Goal: Task Accomplishment & Management: Complete application form

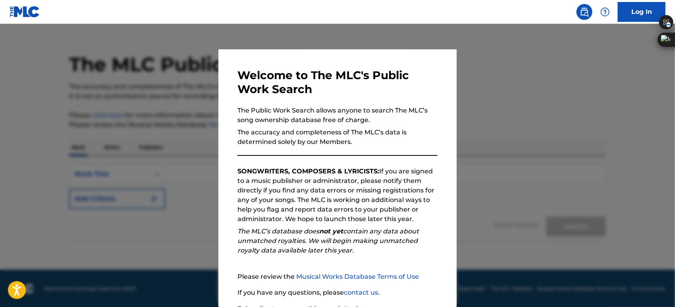
scroll to position [56, 0]
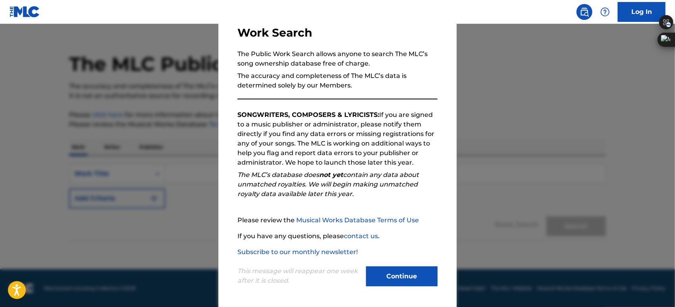
click at [395, 281] on button "Continue" at bounding box center [401, 276] width 71 height 20
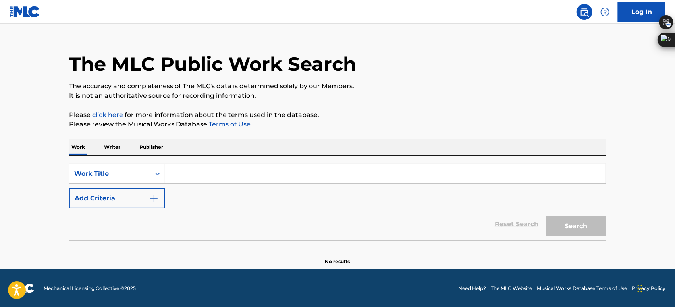
click at [203, 172] on input "Search Form" at bounding box center [385, 173] width 440 height 19
click at [113, 146] on p "Writer" at bounding box center [112, 147] width 21 height 17
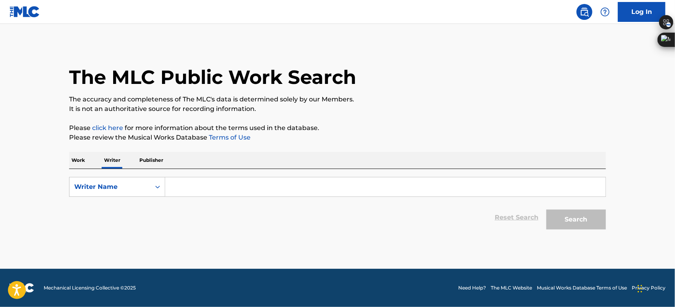
click at [135, 167] on div "Work Writer Publisher" at bounding box center [337, 160] width 537 height 17
click at [152, 161] on p "Publisher" at bounding box center [151, 160] width 29 height 17
click at [73, 169] on div "SearchWithCriteriafff45c5d-f0b5-4f06-90de-8adf75cb06b1 Publisher Name Reset Sea…" at bounding box center [337, 201] width 537 height 64
click at [177, 187] on input "Search Form" at bounding box center [385, 186] width 440 height 19
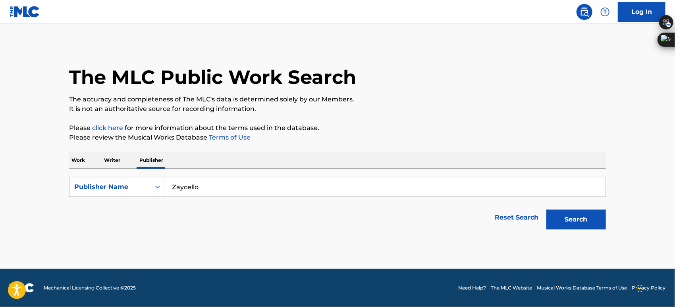
type input "Zaycello"
click at [546, 209] on button "Search" at bounding box center [576, 219] width 60 height 20
click at [78, 164] on p "Work" at bounding box center [78, 160] width 18 height 17
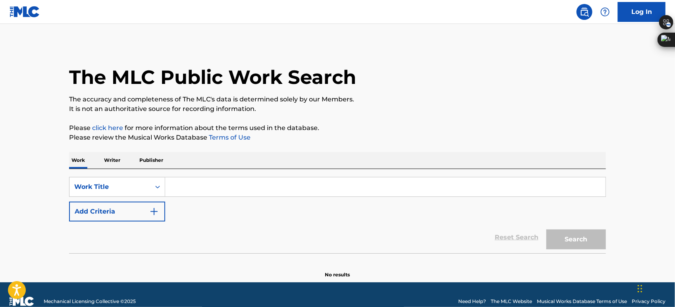
click at [190, 183] on input "Search Form" at bounding box center [385, 186] width 440 height 19
click at [110, 152] on p "Writer" at bounding box center [112, 160] width 21 height 17
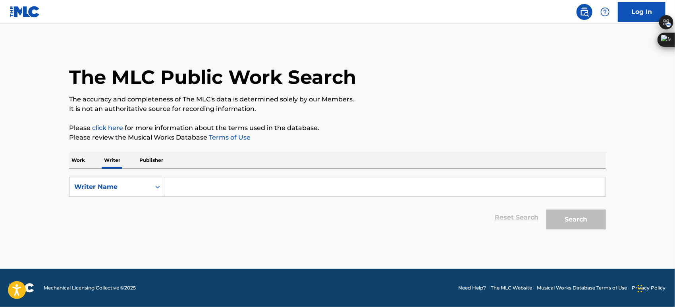
click at [80, 162] on p "Work" at bounding box center [78, 160] width 18 height 17
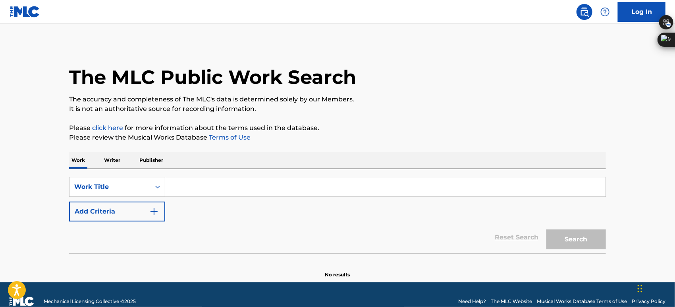
click at [183, 190] on input "Search Form" at bounding box center [385, 186] width 440 height 19
click at [101, 154] on div "Work Writer Publisher" at bounding box center [337, 160] width 537 height 17
click at [116, 161] on p "Writer" at bounding box center [112, 160] width 21 height 17
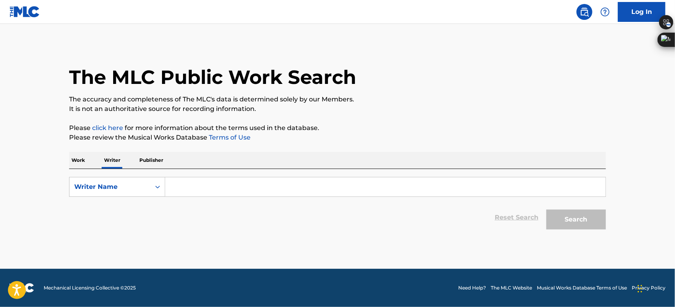
click at [187, 191] on input "Search Form" at bounding box center [385, 186] width 440 height 19
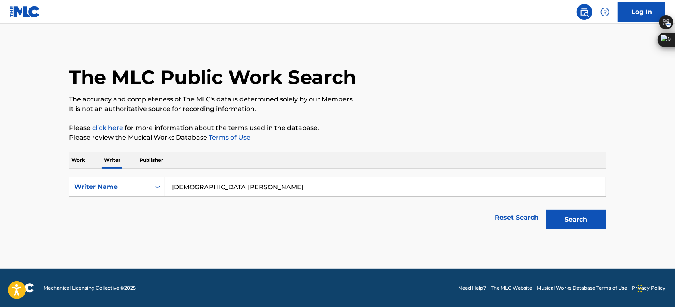
click at [546, 209] on button "Search" at bounding box center [576, 219] width 60 height 20
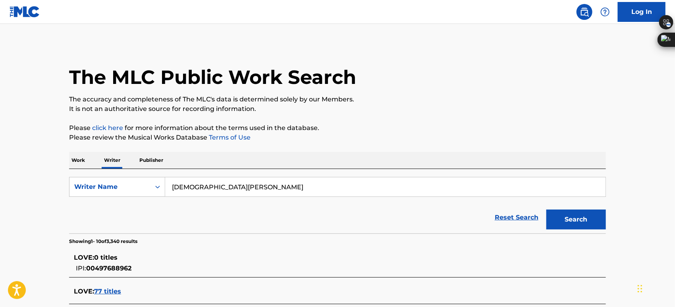
drag, startPoint x: 285, startPoint y: 192, endPoint x: 31, endPoint y: 192, distance: 254.1
click at [32, 192] on main "The MLC Public Work Search The accuracy and completeness of The MLC's data is d…" at bounding box center [337, 297] width 675 height 547
type input "fatt macc"
click at [583, 222] on button "Search" at bounding box center [576, 219] width 60 height 20
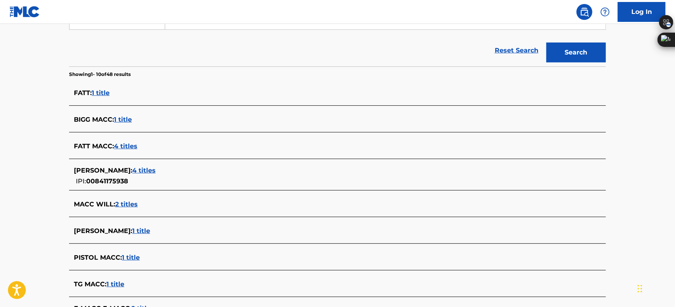
scroll to position [176, 0]
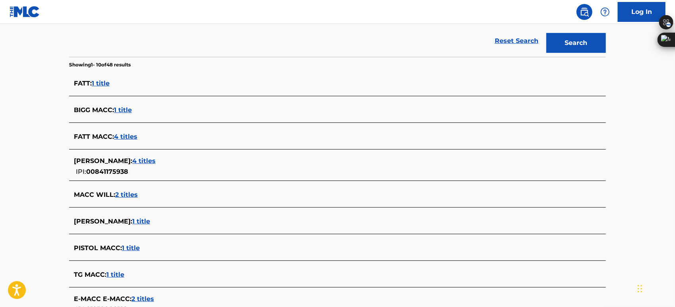
click at [125, 136] on span "4 titles" at bounding box center [125, 137] width 23 height 8
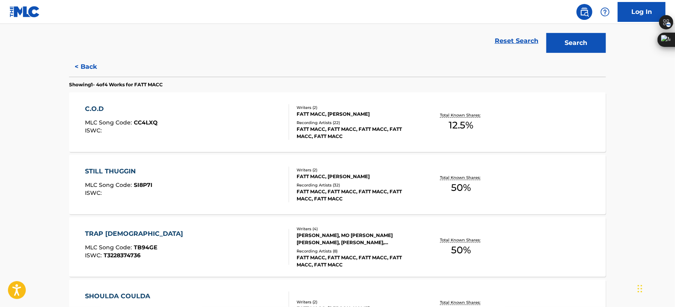
click at [313, 112] on div "FATT MACC, [PERSON_NAME]" at bounding box center [357, 113] width 120 height 7
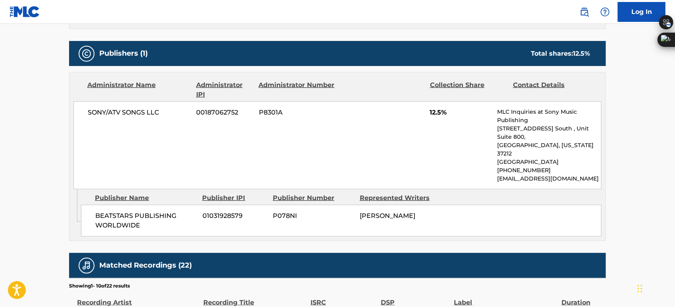
scroll to position [334, 0]
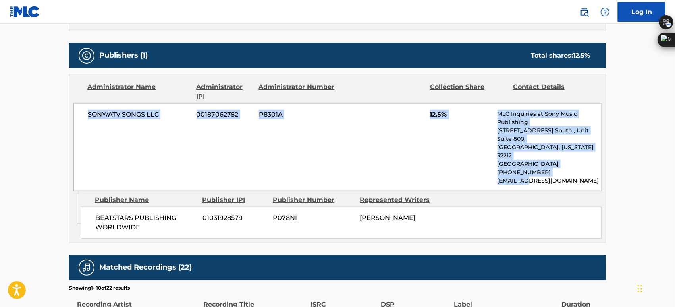
drag, startPoint x: 96, startPoint y: 110, endPoint x: 511, endPoint y: 160, distance: 417.9
click at [524, 160] on div "SONY/ATV SONGS LLC 00187062752 P8301A 12.5% MLC Inquiries at Sony Music Publish…" at bounding box center [337, 147] width 528 height 88
click at [73, 109] on div "Administrator Name Administrator IPI Administrator Number Collection Share Cont…" at bounding box center [337, 132] width 536 height 117
drag, startPoint x: 111, startPoint y: 112, endPoint x: 572, endPoint y: 172, distance: 464.8
click at [572, 172] on div "SONY/ATV SONGS LLC 00187062752 P8301A 12.5% MLC Inquiries at Sony Music Publish…" at bounding box center [337, 147] width 528 height 88
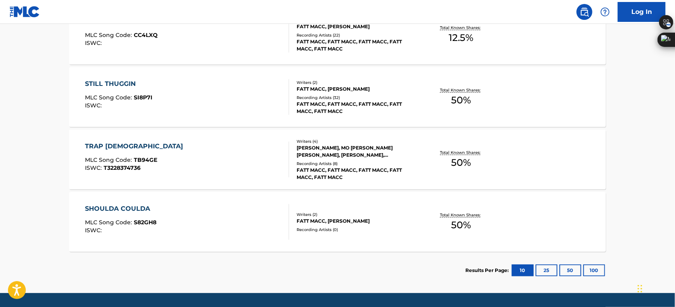
scroll to position [264, 0]
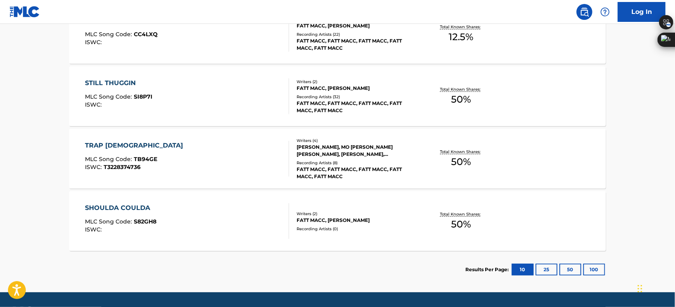
click at [291, 98] on div "Writers ( 2 ) [PERSON_NAME], [PERSON_NAME] Recording Artists ( 32 ) [PERSON_NAM…" at bounding box center [352, 96] width 127 height 35
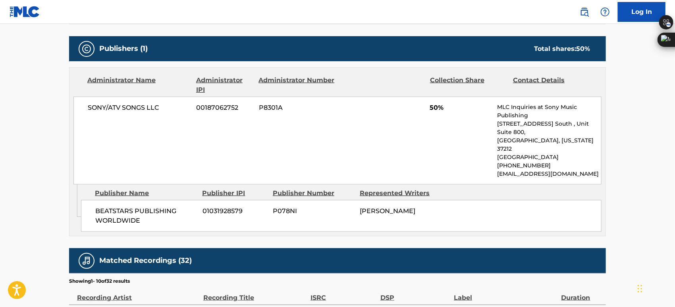
scroll to position [353, 0]
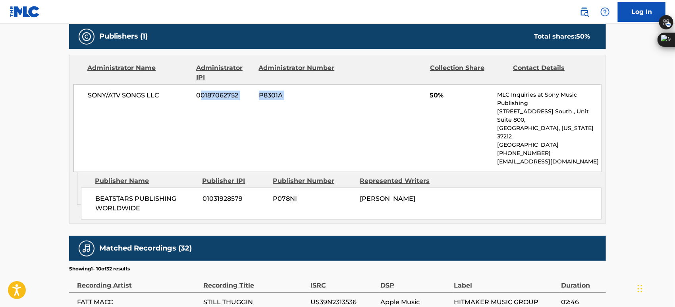
drag, startPoint x: 228, startPoint y: 106, endPoint x: 384, endPoint y: 110, distance: 155.3
click at [383, 110] on div "SONY/ATV SONGS LLC 00187062752 P8301A 50% MLC Inquiries at Sony Music Publishin…" at bounding box center [337, 128] width 528 height 88
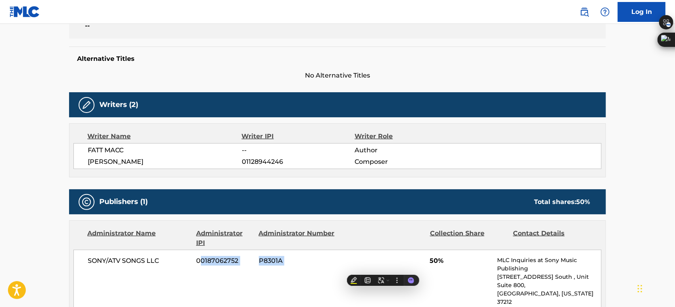
scroll to position [156, 0]
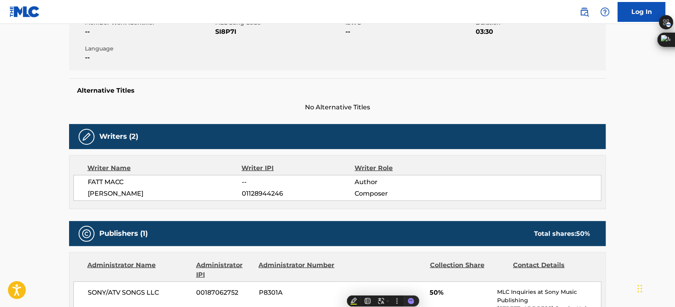
click at [273, 186] on div "FATT MACC -- Author [PERSON_NAME] 01128944246 Composer" at bounding box center [337, 188] width 528 height 26
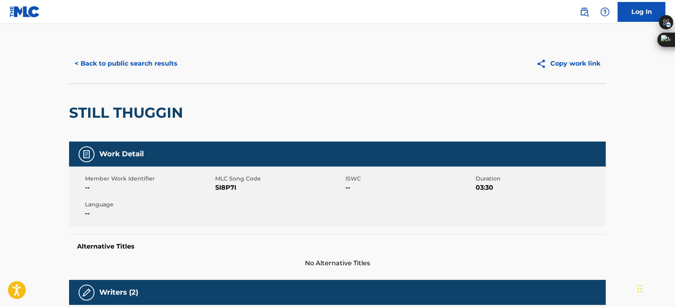
scroll to position [0, 0]
click at [106, 56] on button "< Back to public search results" at bounding box center [126, 64] width 114 height 20
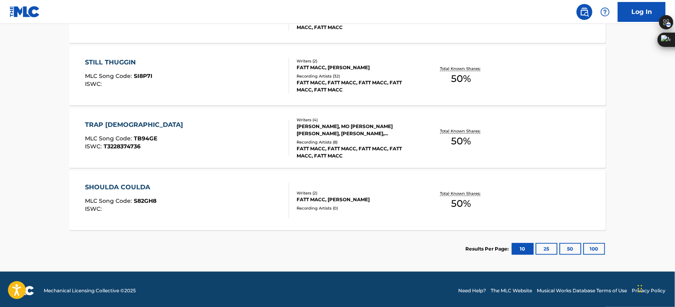
scroll to position [287, 0]
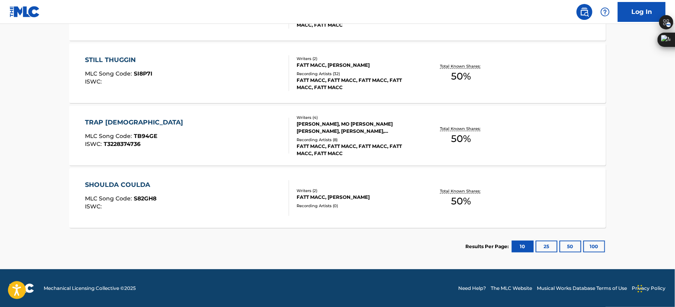
click at [368, 194] on div "FATT MACC, [PERSON_NAME]" at bounding box center [357, 196] width 120 height 7
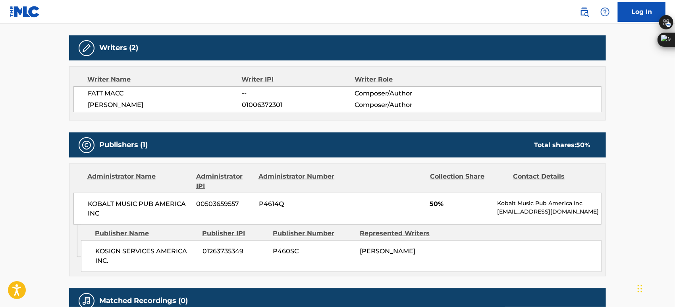
scroll to position [264, 0]
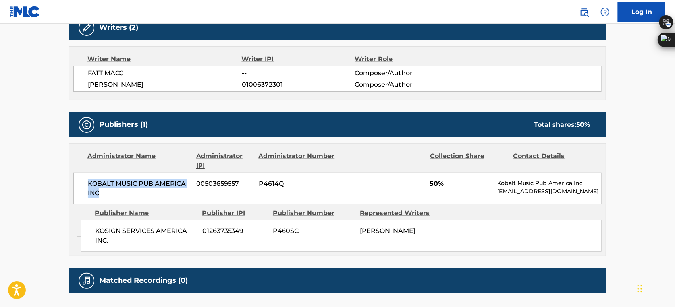
drag, startPoint x: 114, startPoint y: 194, endPoint x: 85, endPoint y: 178, distance: 32.7
click at [85, 178] on div "KOBALT MUSIC PUB AMERICA INC 00503659557 P4614Q 50% Kobalt Music Pub America In…" at bounding box center [337, 188] width 528 height 32
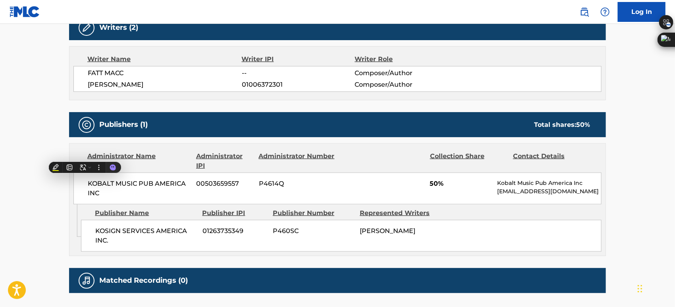
click at [38, 169] on main "< Back to public search results Copy work link SHOULDA COULDA Work Detail Membe…" at bounding box center [337, 44] width 675 height 571
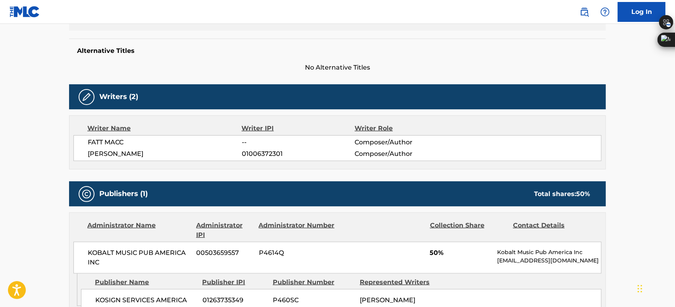
scroll to position [176, 0]
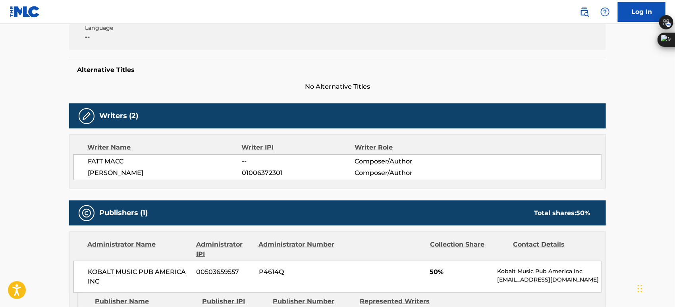
drag, startPoint x: 166, startPoint y: 172, endPoint x: 181, endPoint y: 174, distance: 15.6
click at [181, 174] on span "[PERSON_NAME]" at bounding box center [165, 173] width 154 height 10
click at [152, 158] on span "FATT MACC" at bounding box center [165, 161] width 154 height 10
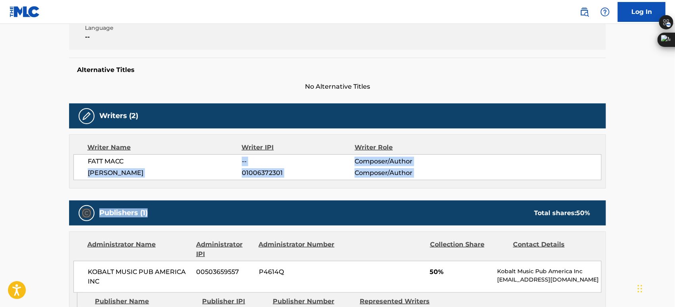
drag, startPoint x: 152, startPoint y: 158, endPoint x: 292, endPoint y: 199, distance: 145.6
click at [292, 199] on div "Work Detail Member Work Identifier -- MLC Song Code S82GH8 ISWC -- Duration --:…" at bounding box center [337, 185] width 537 height 441
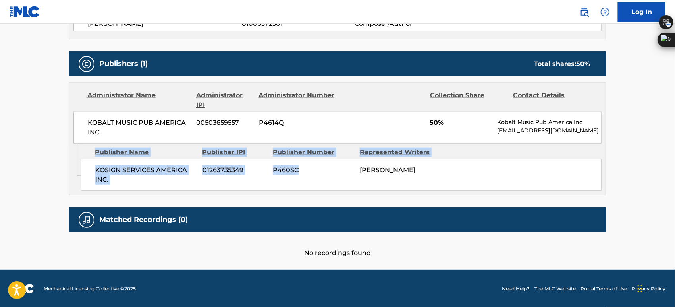
drag, startPoint x: 319, startPoint y: 173, endPoint x: 67, endPoint y: 171, distance: 252.1
click at [212, 191] on div "Admin Original Publisher Connecting Line Publisher Name Publisher IPI Publisher…" at bounding box center [337, 168] width 536 height 51
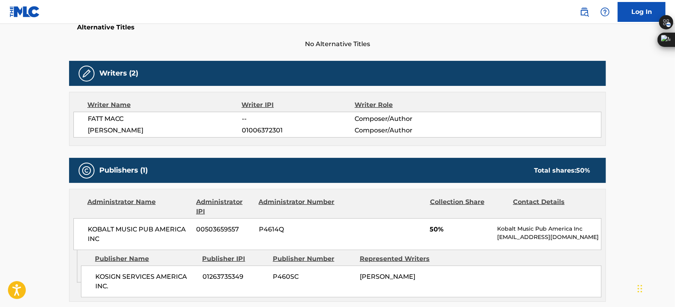
scroll to position [193, 0]
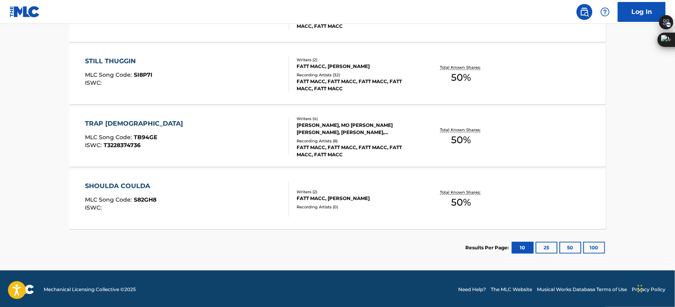
scroll to position [287, 0]
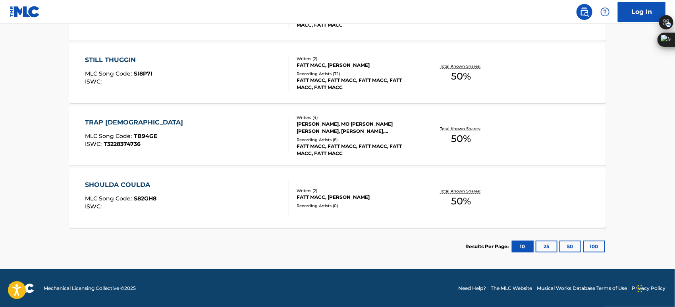
click at [280, 202] on div "SHOULDA COULDA MLC Song Code : S82GH8 ISWC :" at bounding box center [187, 198] width 204 height 36
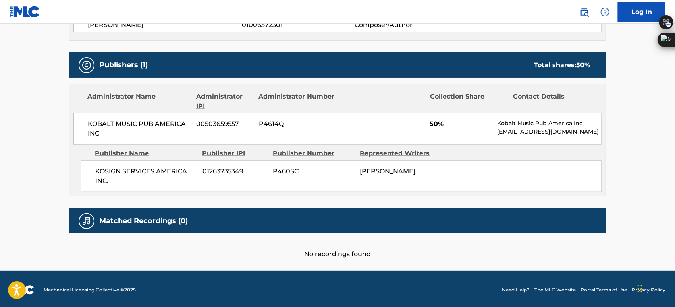
scroll to position [325, 0]
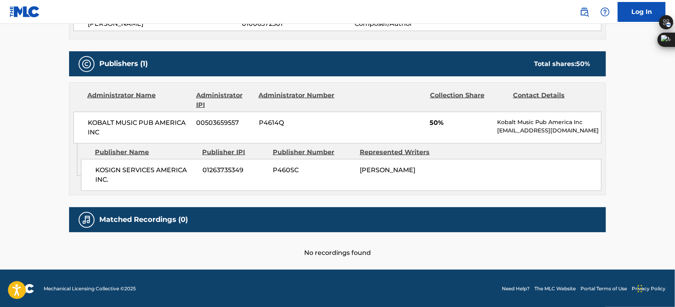
click at [196, 215] on div "Matched Recordings (0)" at bounding box center [337, 219] width 537 height 25
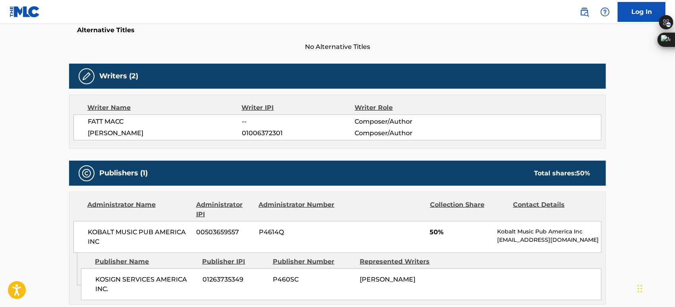
scroll to position [193, 0]
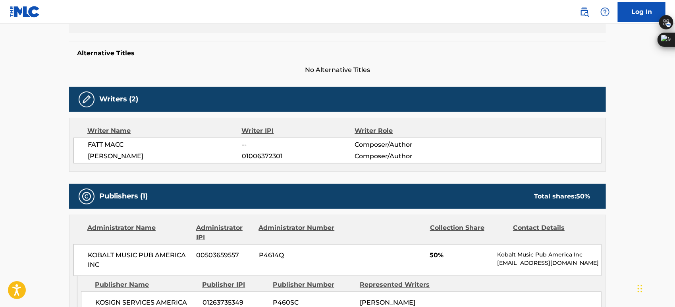
drag, startPoint x: 175, startPoint y: 154, endPoint x: 83, endPoint y: 154, distance: 92.5
click at [83, 154] on div "FATT MACC -- Composer/Author [PERSON_NAME] 01006372301 Composer/Author" at bounding box center [337, 150] width 528 height 26
copy span "[PERSON_NAME]"
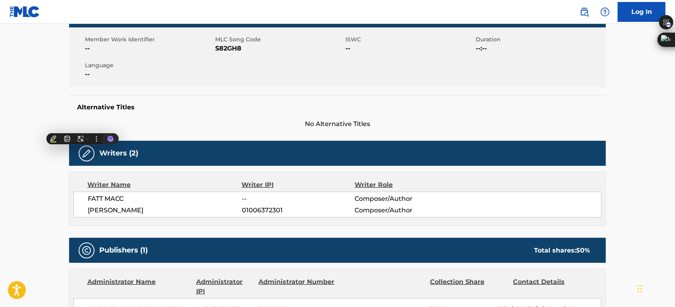
scroll to position [220, 0]
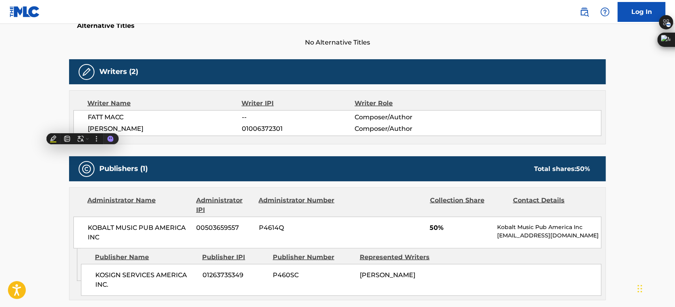
click at [197, 114] on span "FATT MACC" at bounding box center [165, 117] width 154 height 10
click at [111, 72] on h5 "Writers (2)" at bounding box center [118, 71] width 39 height 9
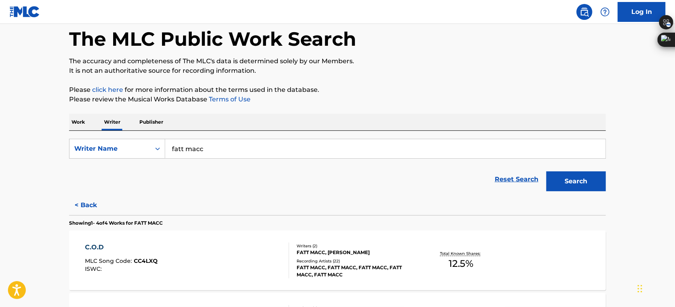
scroll to position [264, 0]
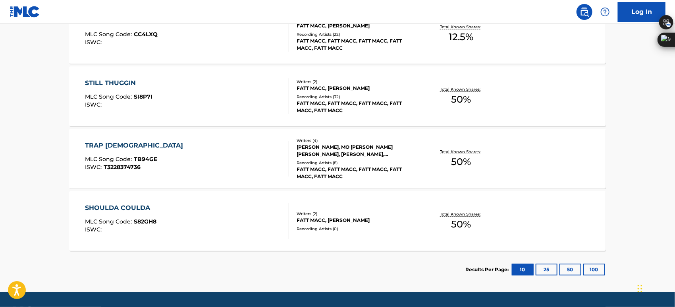
click at [655, 12] on link "Log In" at bounding box center [642, 12] width 48 height 20
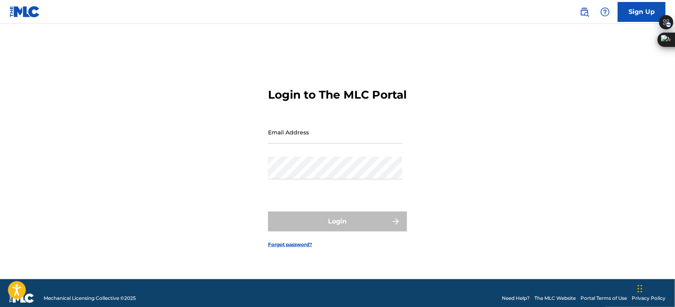
click at [328, 141] on input "Email Address" at bounding box center [335, 132] width 134 height 23
click at [276, 191] on div "Password" at bounding box center [335, 174] width 134 height 36
drag, startPoint x: 349, startPoint y: 128, endPoint x: 349, endPoint y: 136, distance: 7.9
click at [349, 128] on input "Email Address" at bounding box center [335, 132] width 134 height 23
type input "[EMAIL_ADDRESS][DOMAIN_NAME]"
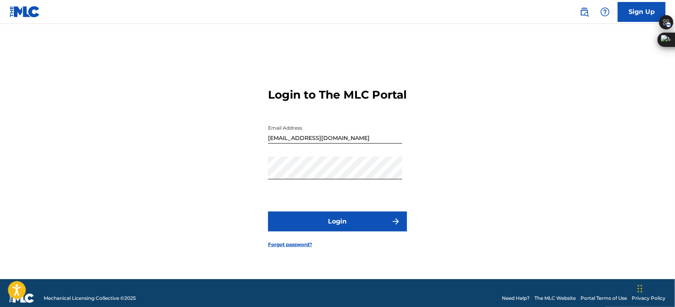
click at [361, 226] on button "Login" at bounding box center [337, 221] width 139 height 20
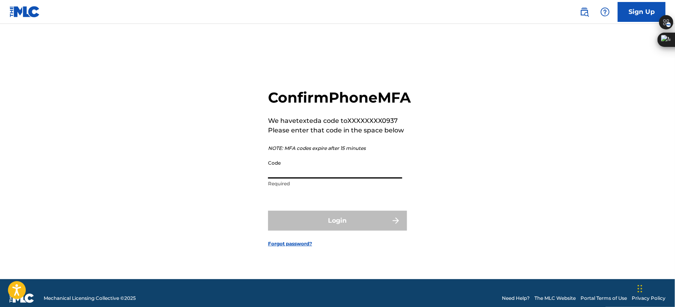
click at [332, 178] on input "Code" at bounding box center [335, 167] width 134 height 23
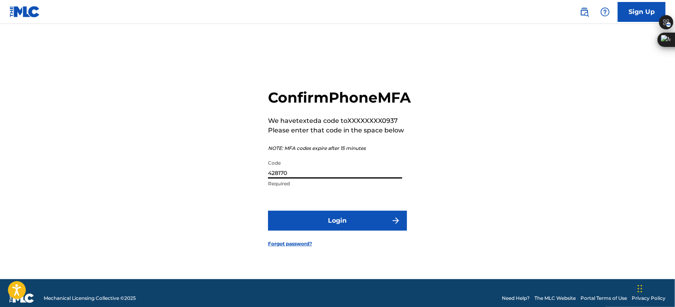
type input "428170"
click at [344, 224] on button "Login" at bounding box center [337, 220] width 139 height 20
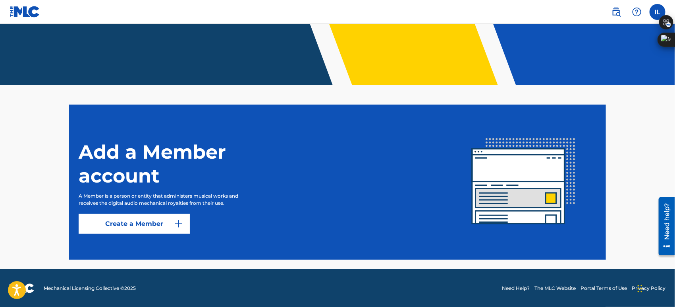
click at [137, 223] on link "Create a Member" at bounding box center [134, 224] width 111 height 20
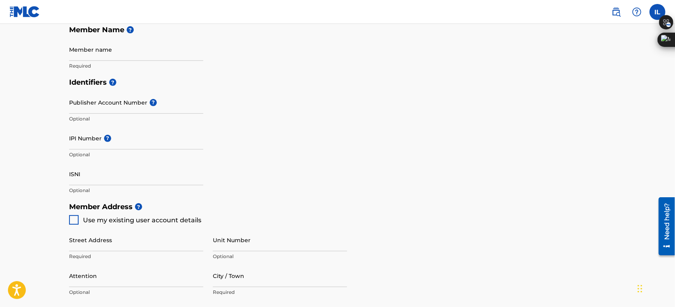
scroll to position [44, 0]
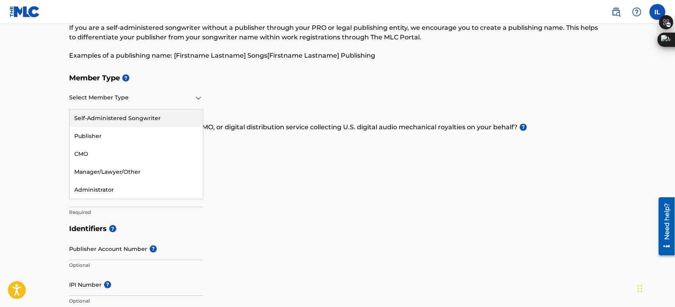
click at [158, 101] on div at bounding box center [136, 98] width 134 height 10
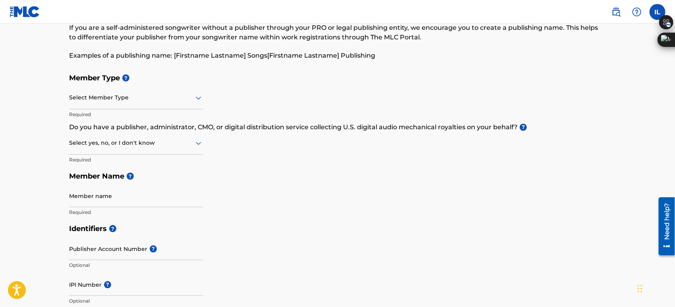
click at [296, 155] on div "Member Type ? Select Member Type Required Do you have a publisher, administrato…" at bounding box center [337, 144] width 537 height 150
click at [184, 142] on div at bounding box center [136, 143] width 134 height 10
click at [297, 162] on div "Member Type ? Select Member Type Required Do you have a publisher, administrato…" at bounding box center [337, 144] width 537 height 150
click at [184, 149] on div "Select yes, no, or I don't know" at bounding box center [136, 143] width 134 height 23
click at [127, 203] on div "I don't know" at bounding box center [135, 199] width 133 height 18
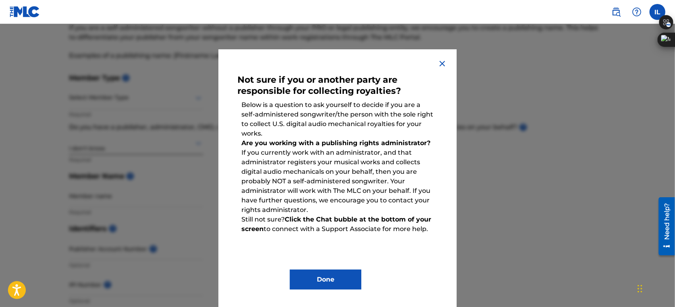
scroll to position [1, 0]
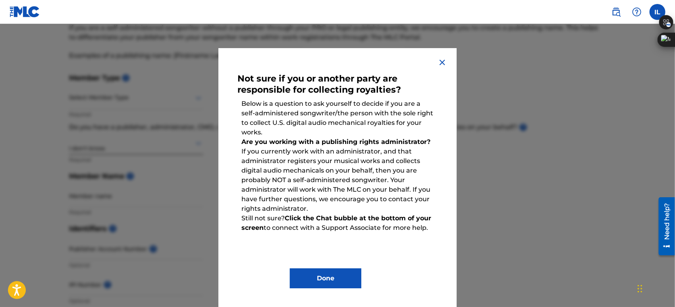
drag, startPoint x: 311, startPoint y: 149, endPoint x: 430, endPoint y: 231, distance: 144.5
click at [430, 231] on div "Not sure if you or another party are responsible for collecting royalties? Belo…" at bounding box center [337, 177] width 200 height 221
click at [434, 62] on div "Not sure if you or another party are responsible for collecting royalties? Belo…" at bounding box center [337, 177] width 238 height 259
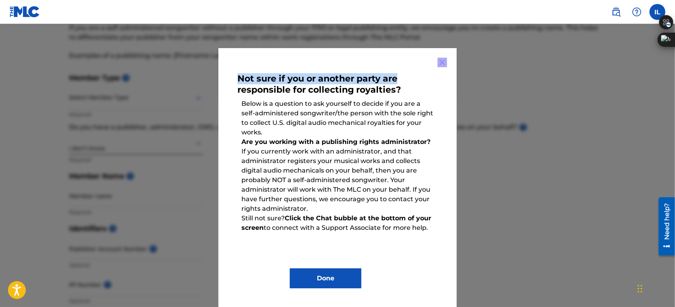
drag, startPoint x: 434, startPoint y: 63, endPoint x: 438, endPoint y: 63, distance: 4.0
click at [436, 63] on div "Not sure if you or another party are responsible for collecting royalties? Belo…" at bounding box center [337, 177] width 238 height 259
click at [433, 62] on div "Not sure if you or another party are responsible for collecting royalties? Belo…" at bounding box center [337, 177] width 238 height 259
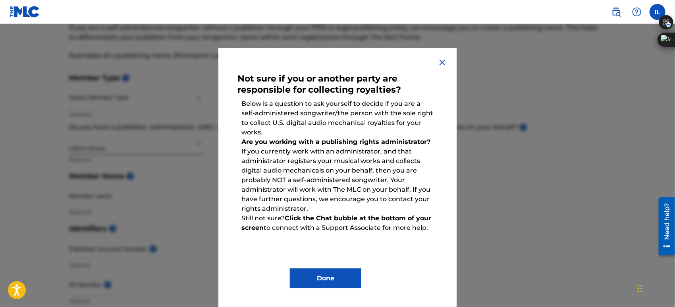
click at [438, 63] on img at bounding box center [443, 63] width 10 height 10
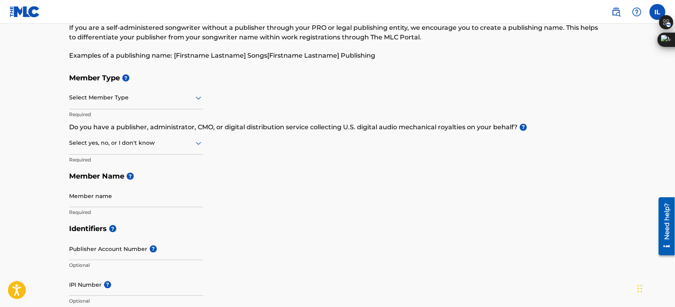
click at [159, 152] on div "Select yes, no, or I don't know" at bounding box center [136, 143] width 134 height 23
click at [147, 180] on div "No" at bounding box center [135, 181] width 133 height 18
click at [154, 93] on div at bounding box center [136, 98] width 134 height 10
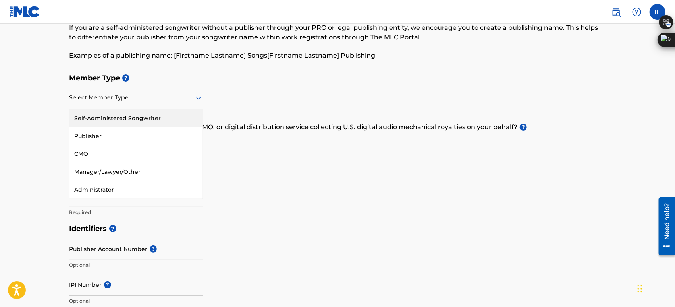
click at [158, 116] on div "Self-Administered Songwriter" at bounding box center [135, 118] width 133 height 18
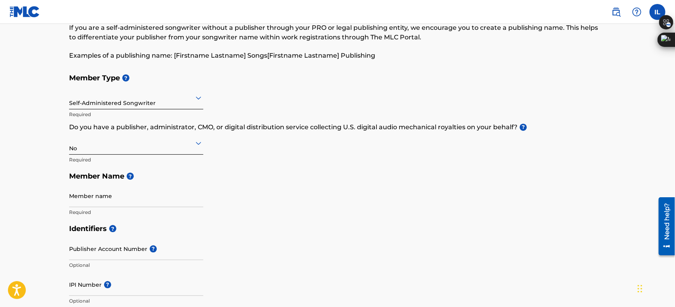
click at [163, 100] on div at bounding box center [136, 98] width 134 height 10
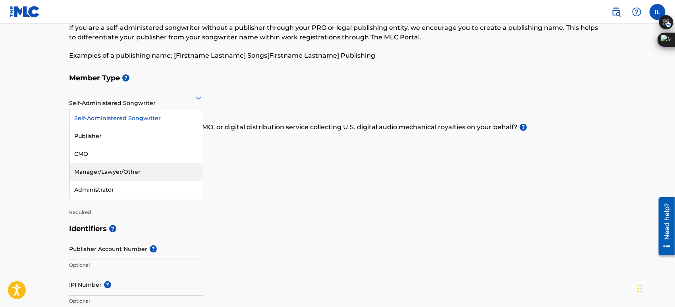
click at [274, 195] on div "Member Type ? 5 results available. Use Up and Down to choose options, press Ent…" at bounding box center [337, 144] width 537 height 150
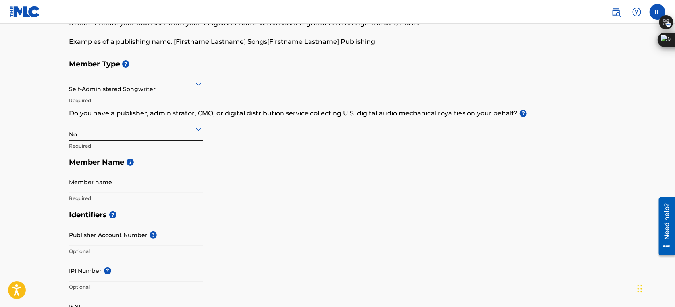
scroll to position [88, 0]
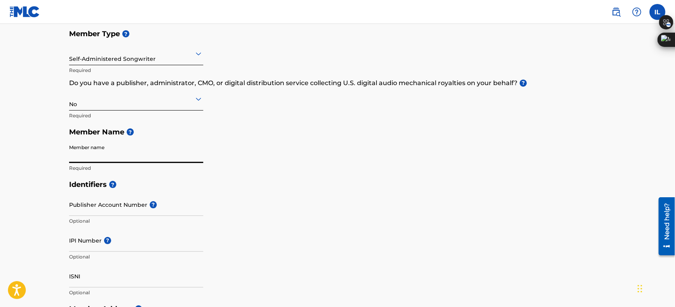
click at [132, 154] on input "Member name" at bounding box center [136, 151] width 134 height 23
click at [232, 140] on div "Member Type ? Self-Administered Songwriter Required Do you have a publisher, ad…" at bounding box center [337, 100] width 537 height 150
click at [152, 162] on input "Member name" at bounding box center [136, 151] width 134 height 23
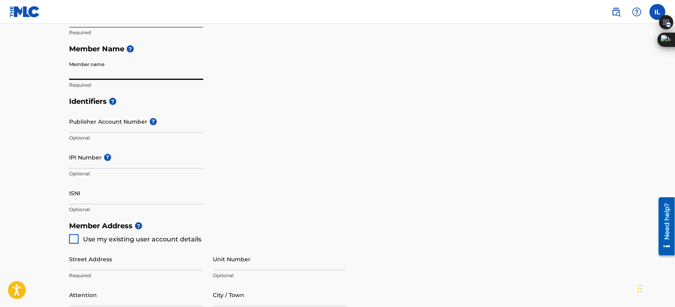
scroll to position [176, 0]
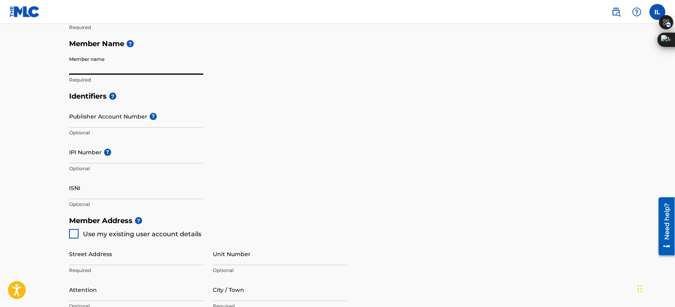
click at [248, 123] on div "Identifiers ? Publisher Account Number ? Optional IPI Number ? Optional ISNI Op…" at bounding box center [337, 150] width 537 height 124
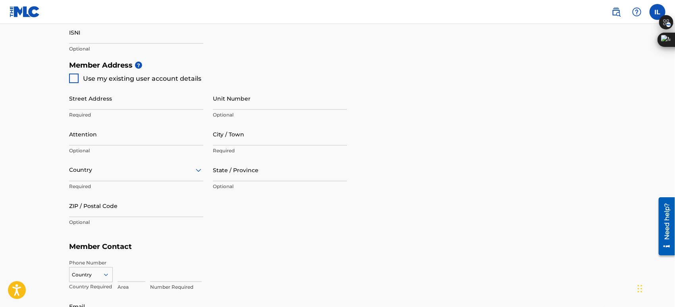
scroll to position [468, 0]
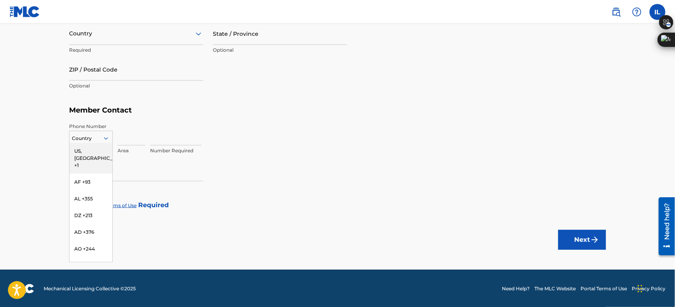
click at [111, 137] on div at bounding box center [109, 138] width 7 height 7
click at [127, 140] on input at bounding box center [132, 134] width 28 height 23
type input "334"
click at [178, 138] on input at bounding box center [176, 134] width 52 height 23
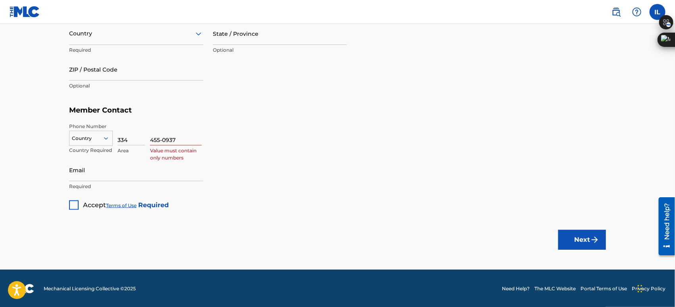
type input "455-0937"
click at [100, 173] on input "Email" at bounding box center [136, 169] width 134 height 23
type input "z"
click at [164, 138] on input "455-0937" at bounding box center [176, 134] width 52 height 23
type input "4550937"
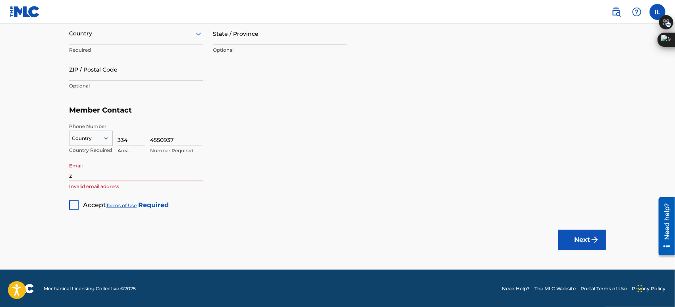
click at [173, 167] on input "z" at bounding box center [136, 169] width 134 height 23
drag, startPoint x: 179, startPoint y: 139, endPoint x: 139, endPoint y: 174, distance: 52.9
click at [139, 174] on input "z" at bounding box center [136, 169] width 134 height 23
type input "[EMAIL_ADDRESS][DOMAIN_NAME]"
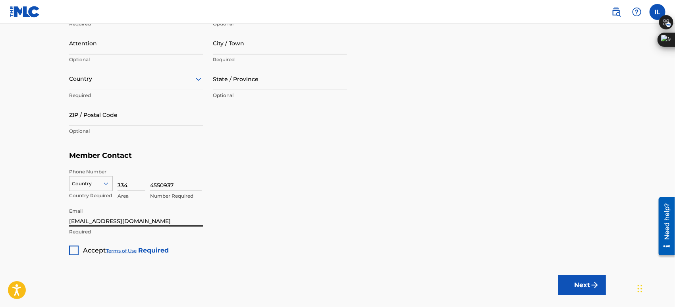
scroll to position [291, 0]
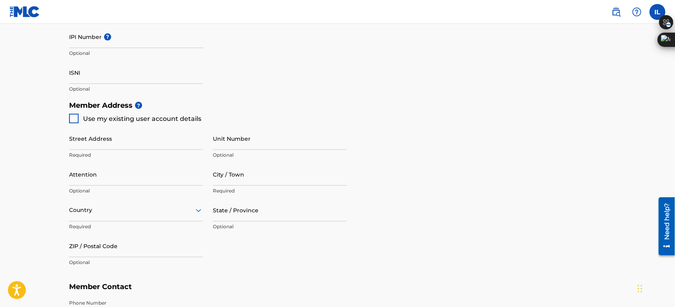
click at [135, 134] on input "Street Address" at bounding box center [136, 138] width 134 height 23
type input "[GEOGRAPHIC_DATA], [GEOGRAPHIC_DATA]"
type input "[PERSON_NAME]"
click at [70, 145] on input "[GEOGRAPHIC_DATA], [GEOGRAPHIC_DATA]" at bounding box center [136, 138] width 134 height 23
type input "[STREET_ADDRESS]"
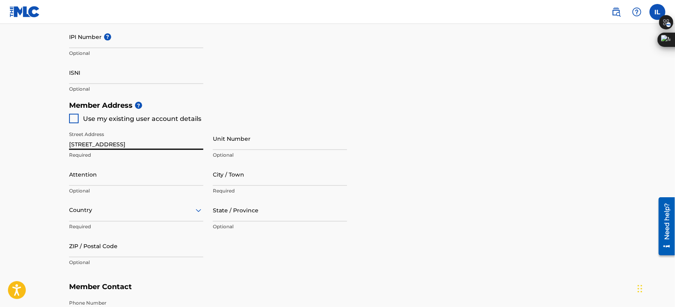
click at [245, 178] on input "City / Town" at bounding box center [280, 174] width 134 height 23
type input "[GEOGRAPHIC_DATA]"
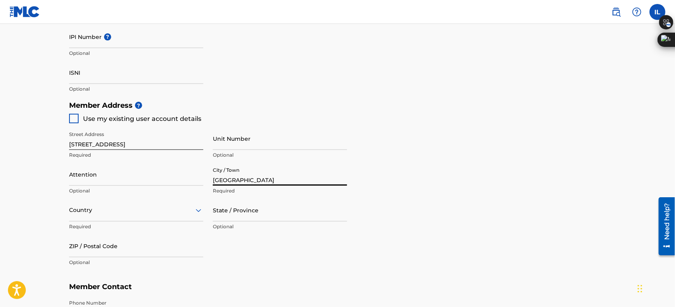
type input "[PERSON_NAME]"
type input "[GEOGRAPHIC_DATA]"
type input "AL"
type input "36726"
type input "1"
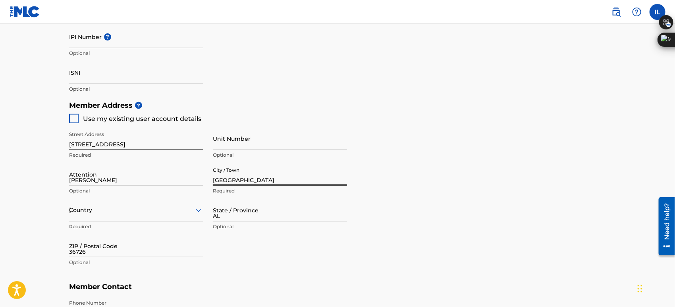
scroll to position [423, 0]
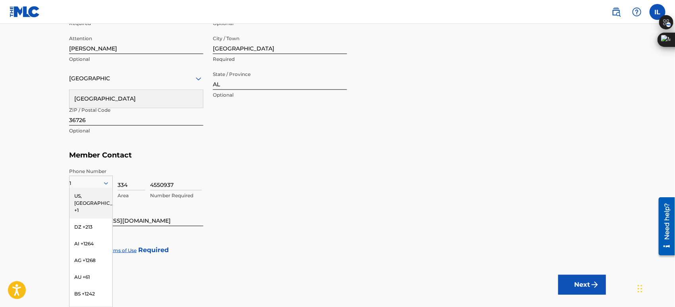
click at [270, 145] on div "Member Address ? Use my existing user account details Street Address [STREET_AD…" at bounding box center [337, 55] width 537 height 181
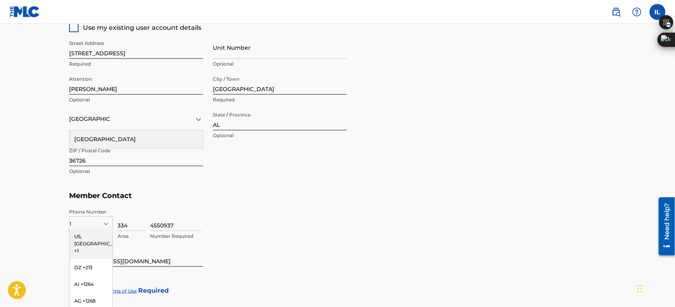
scroll to position [379, 0]
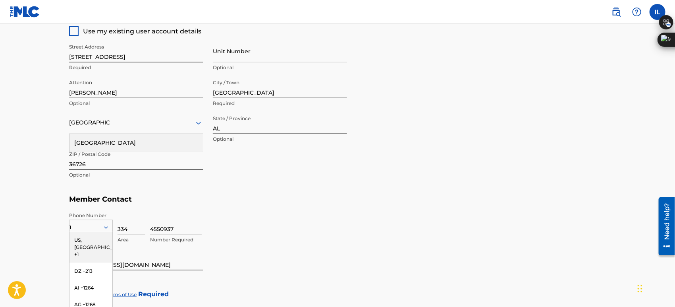
click at [142, 168] on input "36726" at bounding box center [136, 158] width 134 height 23
click at [145, 98] on div "Attention Isaiah Love Optional" at bounding box center [136, 93] width 134 height 36
click at [264, 185] on div "Street Address [STREET_ADDRESS] Required Unit Number Optional Attention Isaiah …" at bounding box center [208, 111] width 278 height 151
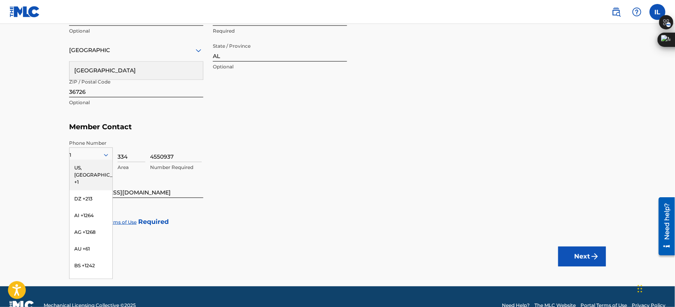
scroll to position [467, 0]
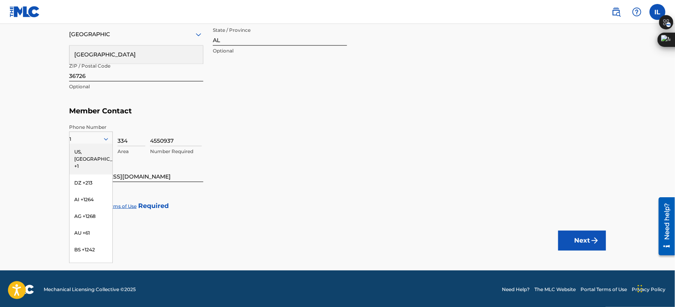
click at [194, 143] on input "4550937" at bounding box center [176, 134] width 52 height 23
click at [139, 139] on input "334" at bounding box center [132, 134] width 28 height 23
click at [161, 139] on input "4550937" at bounding box center [176, 134] width 52 height 23
click at [123, 135] on input "334" at bounding box center [132, 134] width 28 height 23
click at [191, 132] on input "4550937" at bounding box center [176, 134] width 52 height 23
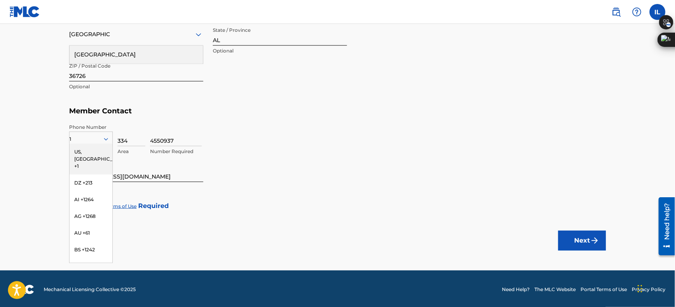
click at [87, 151] on div "US, [GEOGRAPHIC_DATA] +1" at bounding box center [90, 158] width 43 height 31
click at [152, 171] on input "[EMAIL_ADDRESS][DOMAIN_NAME]" at bounding box center [136, 170] width 134 height 23
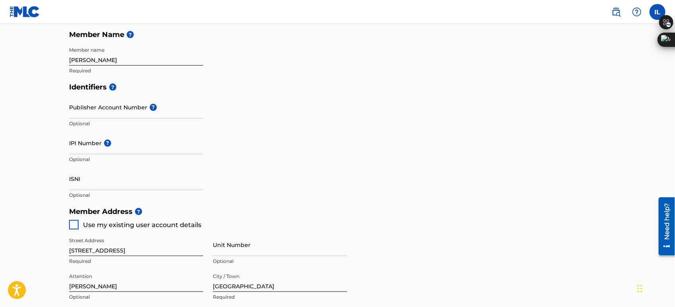
scroll to position [114, 0]
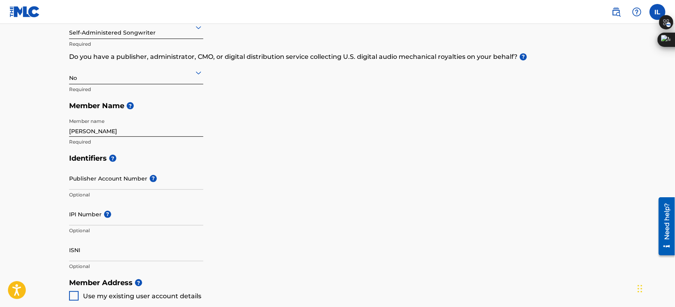
click at [91, 214] on input "IPI Number ?" at bounding box center [136, 214] width 134 height 23
click at [122, 213] on input "IPI Number ?" at bounding box center [136, 214] width 134 height 23
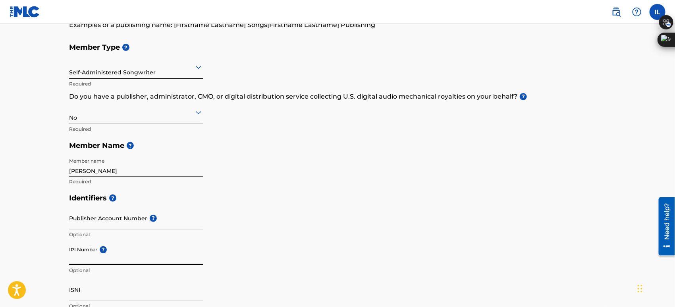
scroll to position [70, 0]
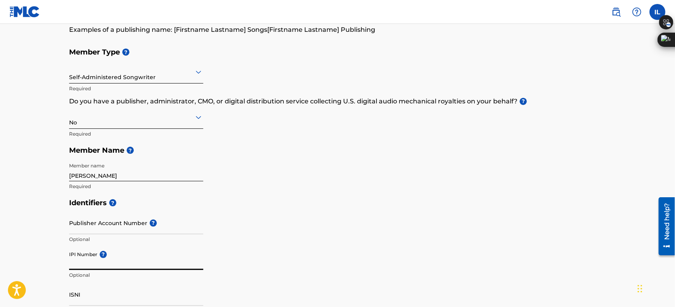
paste input "1288533811"
type input "1288533811"
click at [85, 172] on input "[PERSON_NAME]" at bounding box center [136, 169] width 134 height 23
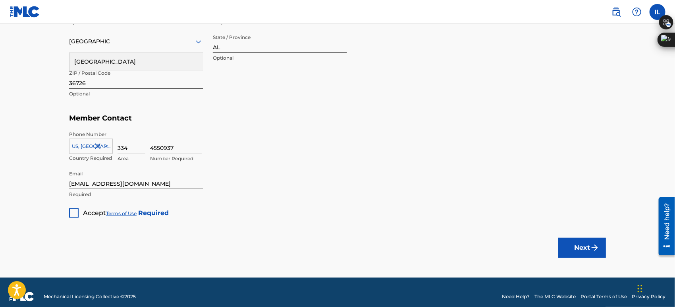
scroll to position [468, 0]
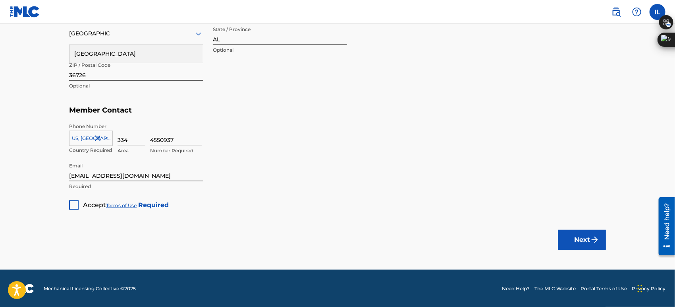
type input "[DEMOGRAPHIC_DATA][PERSON_NAME]"
click at [86, 201] on span "Accept" at bounding box center [94, 205] width 23 height 8
click at [569, 238] on button "Next" at bounding box center [582, 240] width 48 height 20
click at [582, 241] on button "Next" at bounding box center [582, 240] width 48 height 20
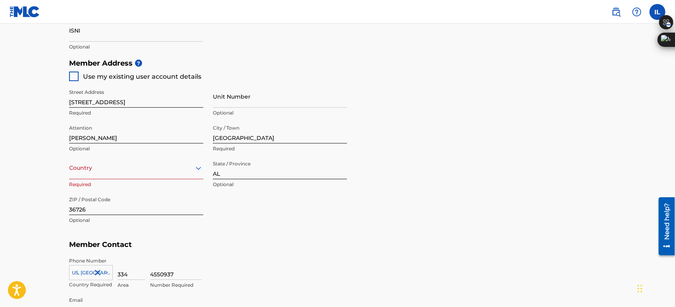
scroll to position [336, 0]
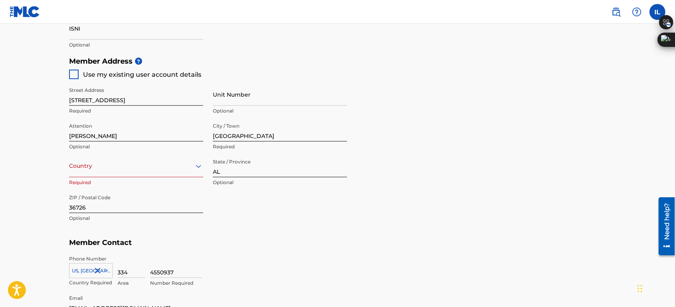
click at [124, 168] on div at bounding box center [136, 166] width 134 height 10
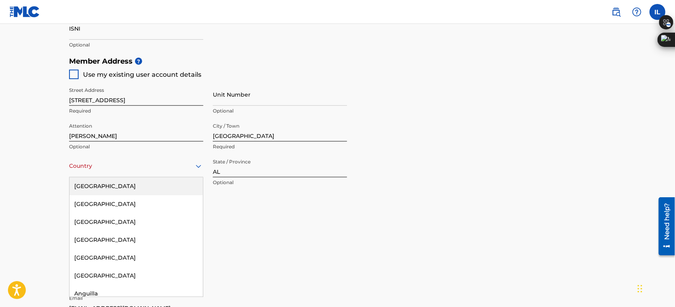
click at [91, 188] on div "[GEOGRAPHIC_DATA]" at bounding box center [135, 186] width 133 height 18
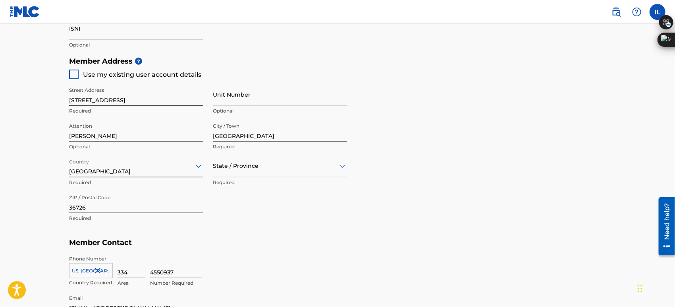
scroll to position [468, 0]
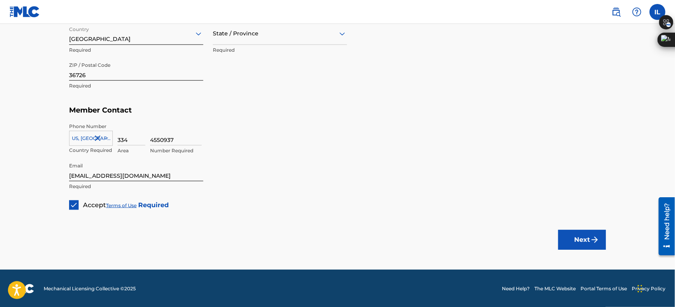
click at [583, 228] on div "Next" at bounding box center [582, 240] width 48 height 60
click at [583, 231] on button "Next" at bounding box center [582, 240] width 48 height 20
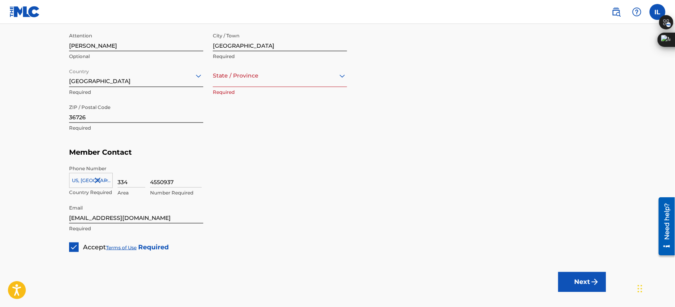
scroll to position [424, 0]
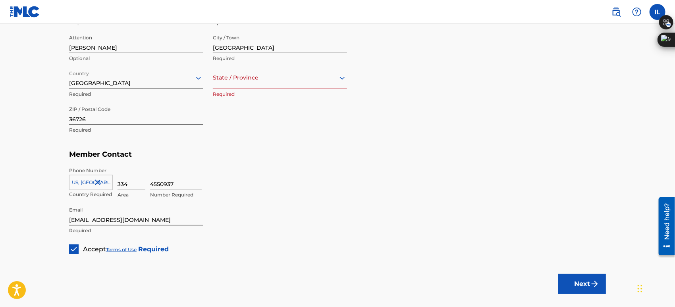
click at [283, 82] on div at bounding box center [280, 78] width 134 height 10
click at [230, 98] on div "[US_STATE]" at bounding box center [279, 98] width 133 height 18
click at [591, 280] on img "submit" at bounding box center [595, 284] width 10 height 10
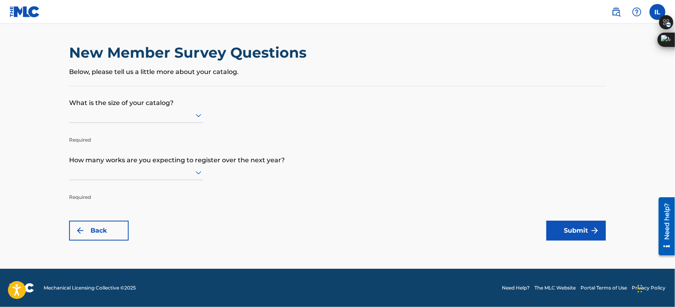
click at [172, 116] on div at bounding box center [136, 115] width 134 height 10
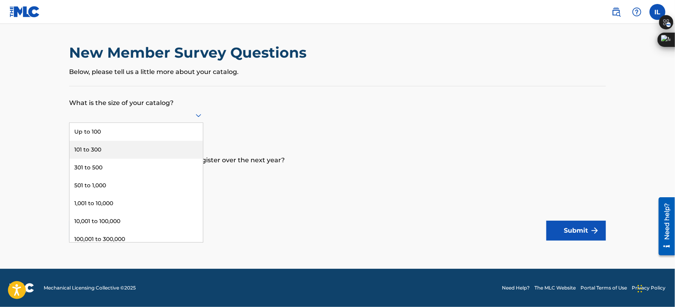
click at [166, 146] on div "101 to 300" at bounding box center [135, 150] width 133 height 18
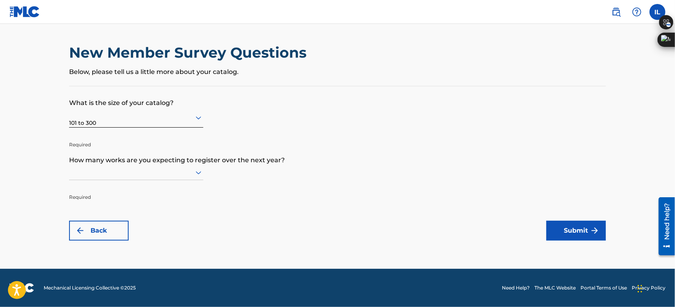
click at [185, 172] on div at bounding box center [136, 172] width 134 height 10
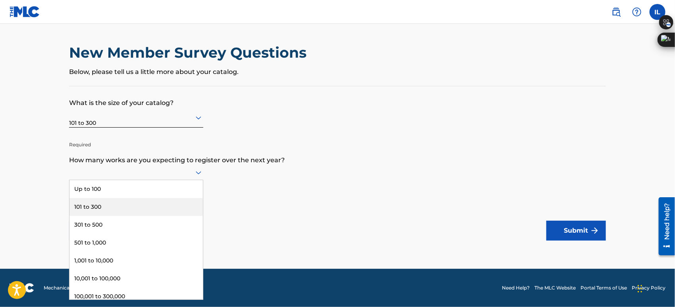
click at [165, 210] on div "101 to 300" at bounding box center [135, 207] width 133 height 18
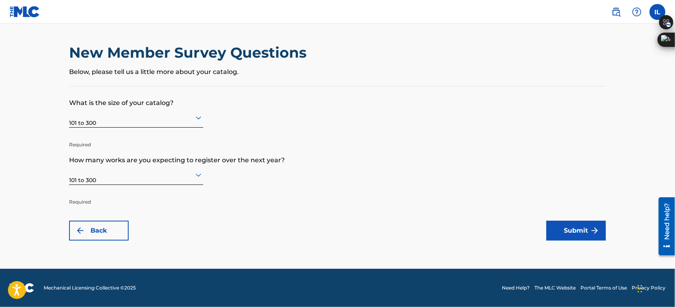
click at [585, 230] on button "Submit" at bounding box center [576, 230] width 60 height 20
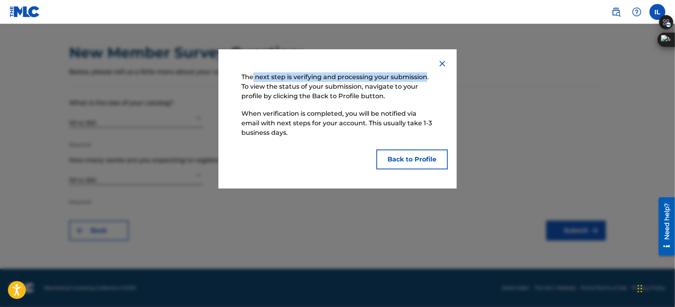
drag, startPoint x: 309, startPoint y: 78, endPoint x: 429, endPoint y: 80, distance: 120.3
click at [427, 80] on p "The next step is verifying and processing your submission. To view the status o…" at bounding box center [337, 86] width 200 height 37
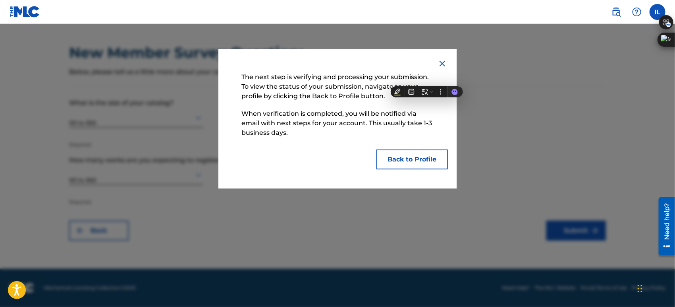
click at [314, 92] on p "The next step is verifying and processing your submission. To view the status o…" at bounding box center [337, 86] width 200 height 37
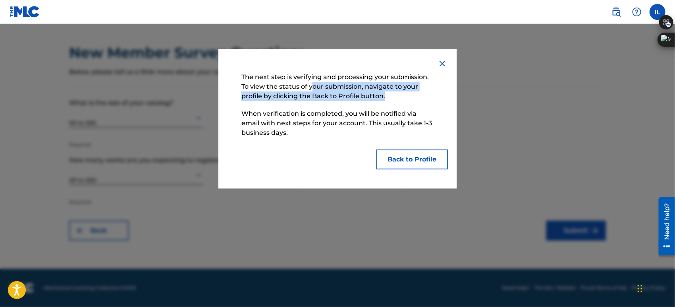
drag, startPoint x: 311, startPoint y: 85, endPoint x: 436, endPoint y: 98, distance: 124.9
click at [436, 98] on p "The next step is verifying and processing your submission. To view the status o…" at bounding box center [337, 86] width 200 height 37
click at [415, 154] on button "Back to Profile" at bounding box center [411, 159] width 71 height 20
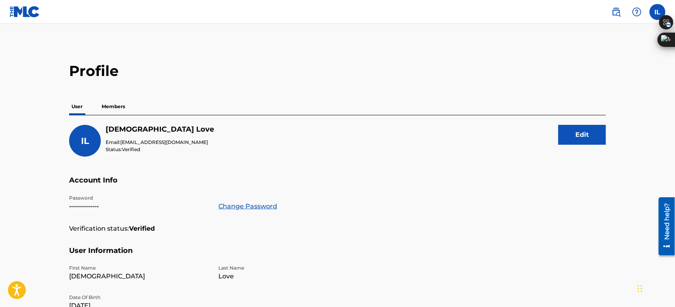
click at [38, 18] on link at bounding box center [25, 11] width 31 height 23
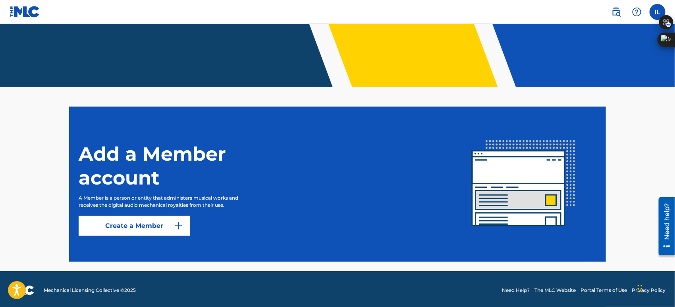
scroll to position [148, 0]
